Goal: Task Accomplishment & Management: Manage account settings

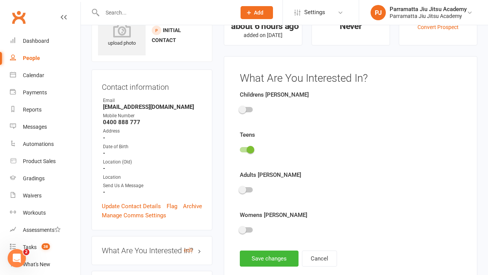
scroll to position [53, 0]
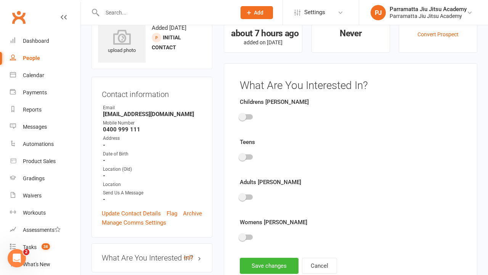
scroll to position [53, 0]
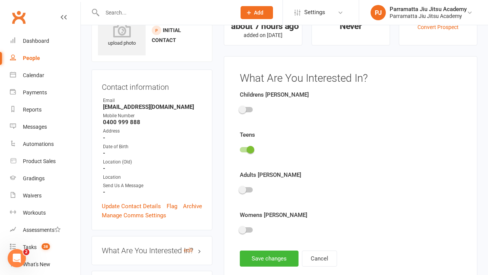
scroll to position [53, 0]
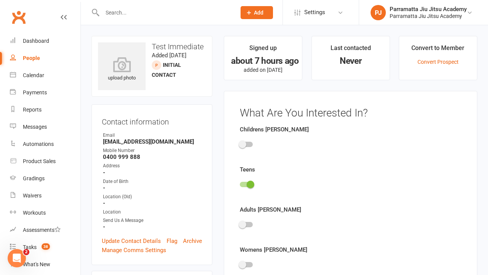
scroll to position [53, 0]
